Goal: Find specific page/section: Find specific page/section

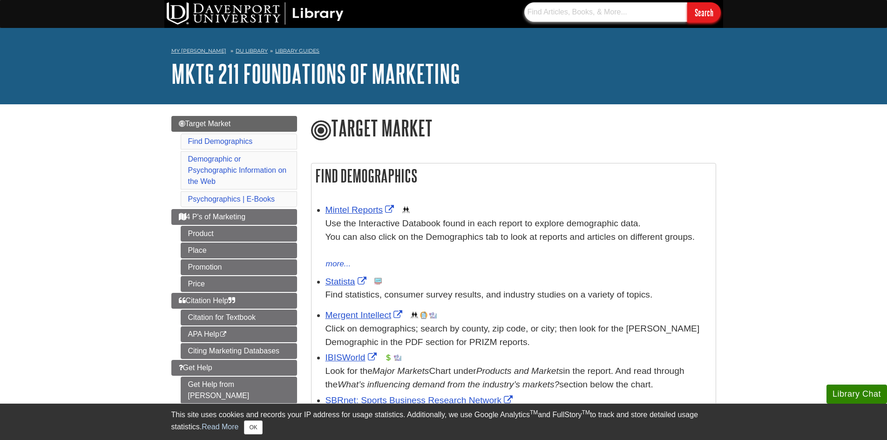
click at [641, 3] on input "text" at bounding box center [605, 12] width 163 height 20
drag, startPoint x: 641, startPoint y: 13, endPoint x: 593, endPoint y: 16, distance: 47.6
click at [594, 16] on input "text" at bounding box center [605, 12] width 163 height 20
type input "IBISWorld"
click at [694, 6] on input "Search" at bounding box center [704, 12] width 34 height 20
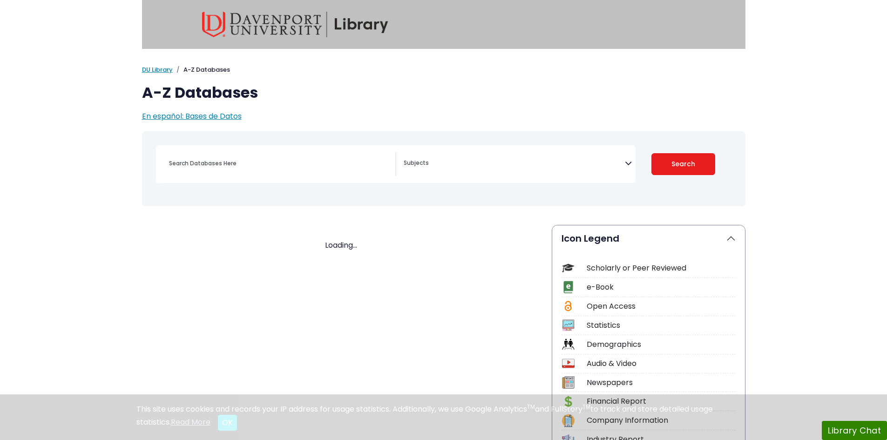
select select "Database Subject Filter"
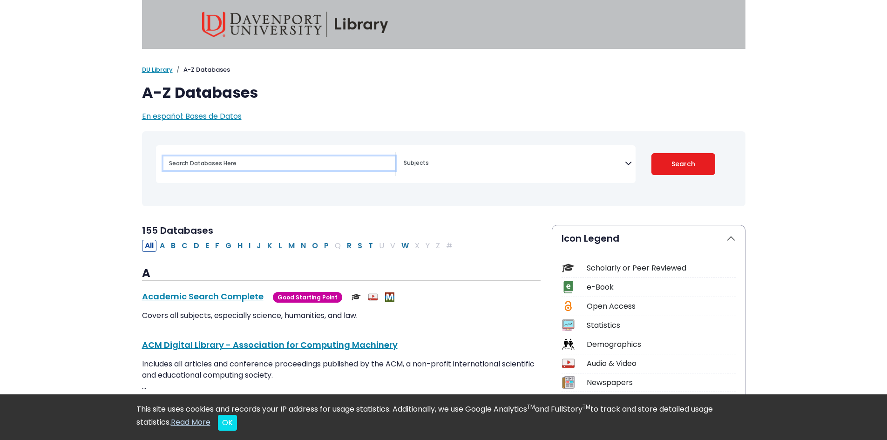
click at [295, 166] on input "Search database by title or keyword" at bounding box center [279, 162] width 232 height 13
paste input "IBISWorld"
type input "IBISWorld"
click at [674, 162] on button "Search" at bounding box center [683, 164] width 64 height 22
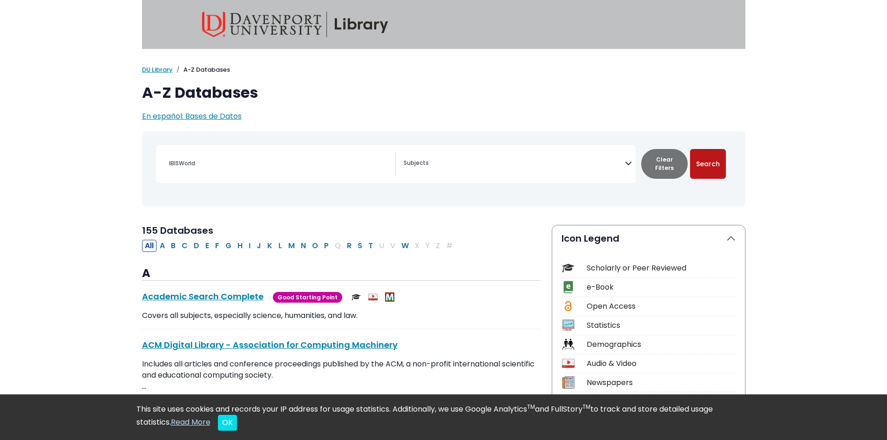
select select "Database Subject Filter"
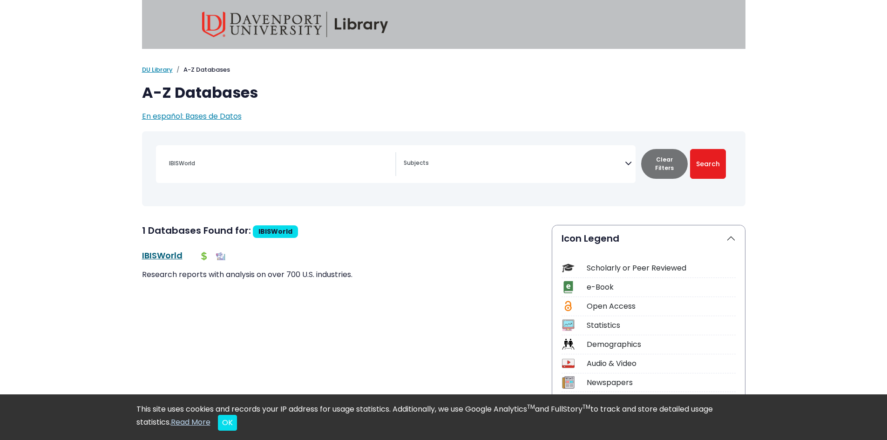
click at [155, 256] on link "IBISWorld This link opens in a new window" at bounding box center [162, 256] width 40 height 12
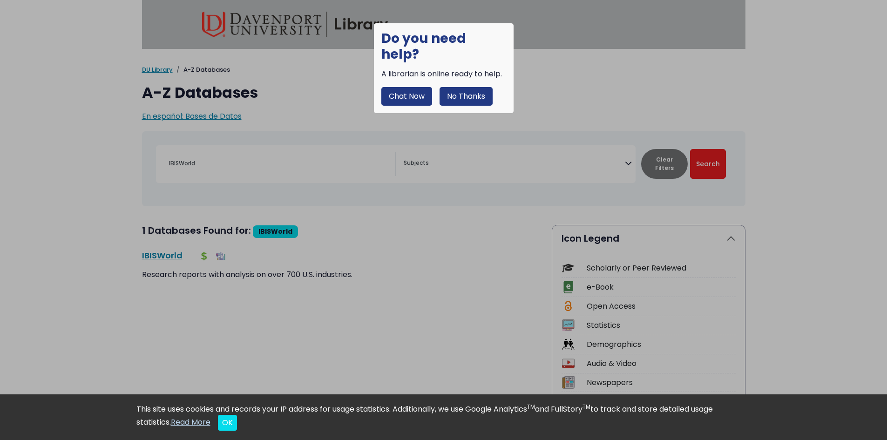
click at [443, 87] on button "No Thanks" at bounding box center [465, 96] width 53 height 19
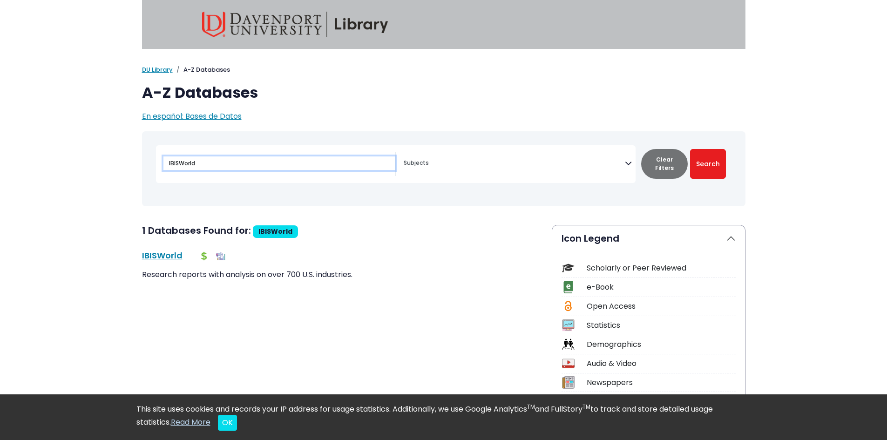
click at [314, 163] on input "IBISWorld" at bounding box center [279, 162] width 232 height 13
click at [312, 163] on input "IBISWorld" at bounding box center [279, 162] width 232 height 13
paste input "Mintel"
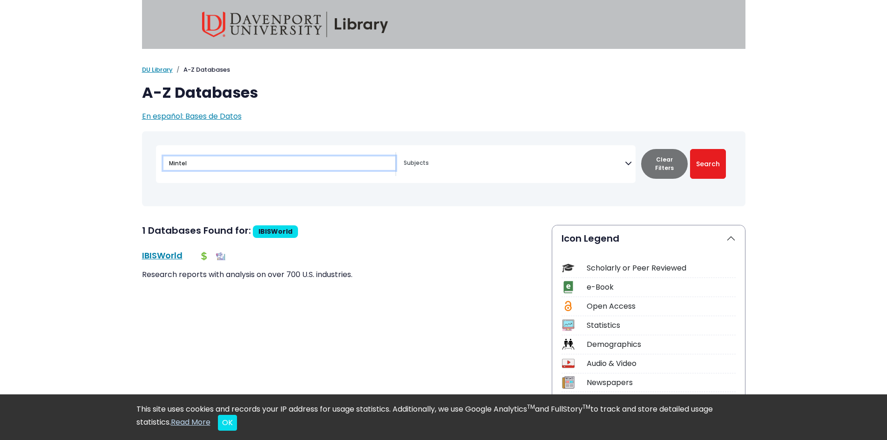
type input "Mintel"
click at [658, 169] on button "Clear Filters" at bounding box center [664, 164] width 47 height 30
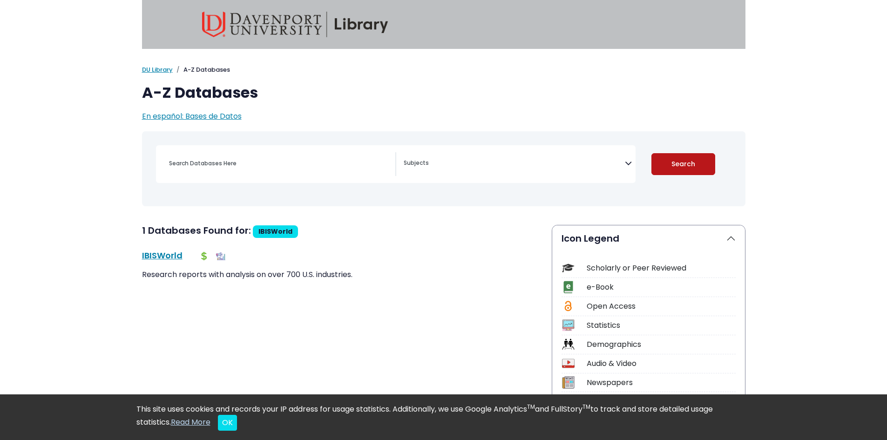
select select "Database Subject Filter"
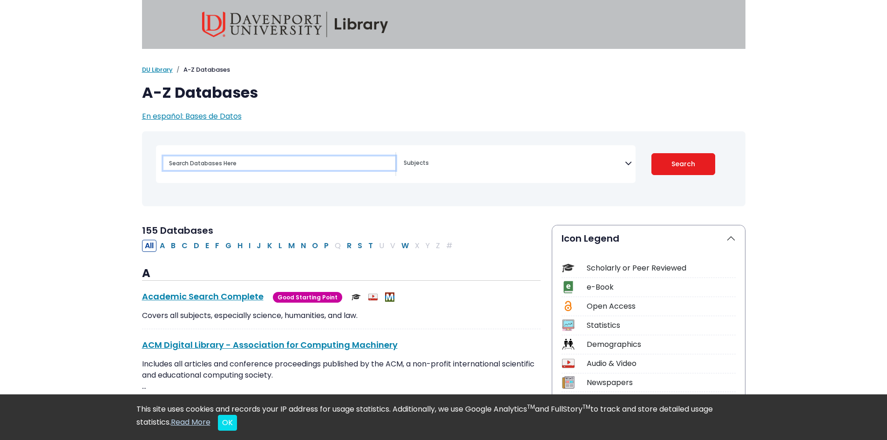
click at [283, 162] on input "Search database by title or keyword" at bounding box center [279, 162] width 232 height 13
paste input "Mintel"
type input "Mintel"
click at [683, 163] on button "Search" at bounding box center [683, 164] width 64 height 22
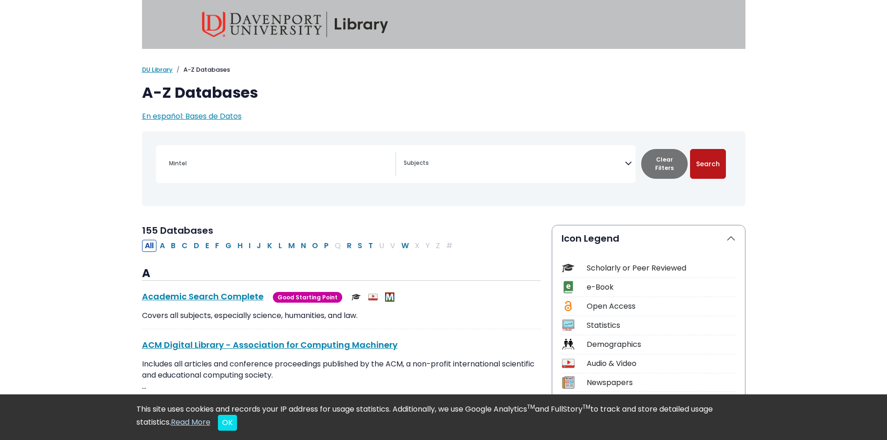
select select "Database Subject Filter"
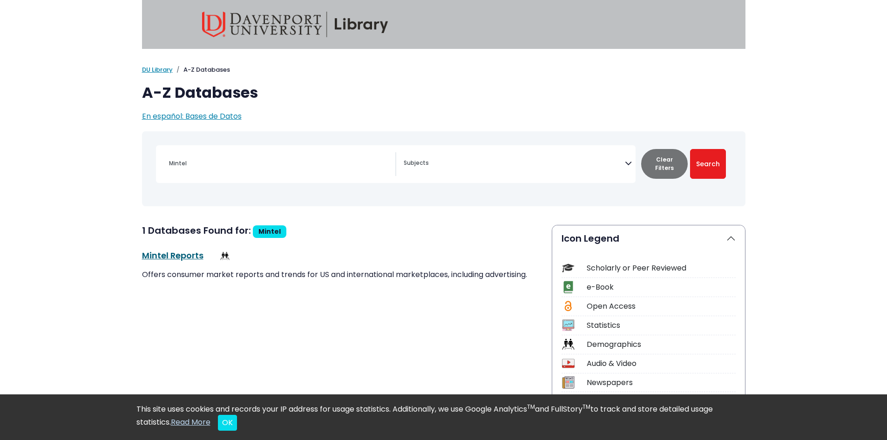
click at [152, 253] on link "Mintel Reports This link opens in a new window" at bounding box center [172, 256] width 61 height 12
